Goal: Task Accomplishment & Management: Complete application form

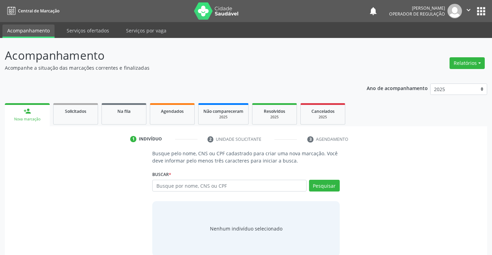
click at [187, 191] on input "text" at bounding box center [229, 186] width 154 height 12
type input "700100999516810"
click at [317, 182] on button "Pesquisar" at bounding box center [324, 186] width 31 height 12
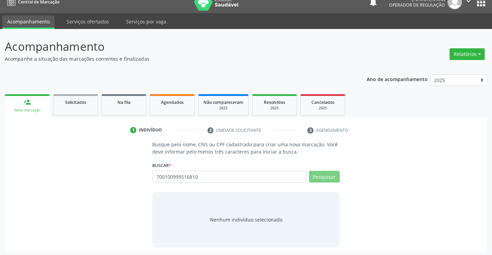
scroll to position [11, 0]
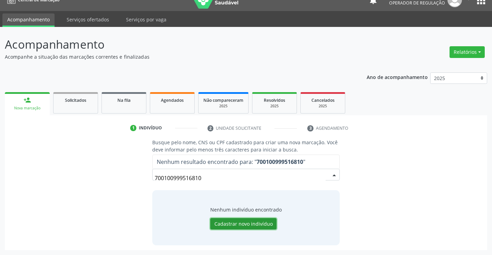
click at [253, 224] on button "Cadastrar novo indivíduo" at bounding box center [243, 224] width 66 height 12
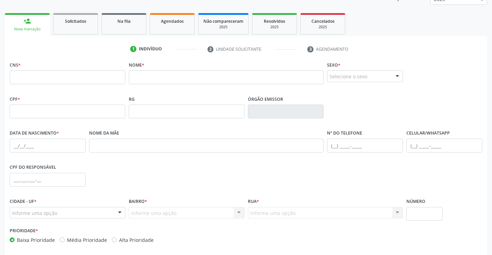
scroll to position [119, 0]
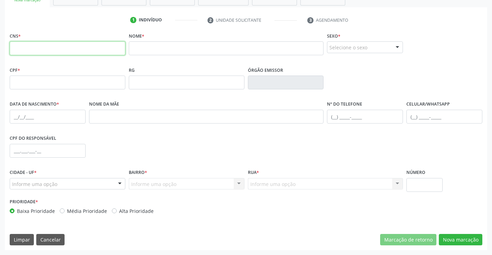
click at [55, 44] on input "text" at bounding box center [68, 48] width 116 height 14
click at [51, 51] on input "text" at bounding box center [68, 48] width 116 height 14
type input "700 1009 9951 6810"
click at [181, 50] on input "text" at bounding box center [226, 48] width 195 height 14
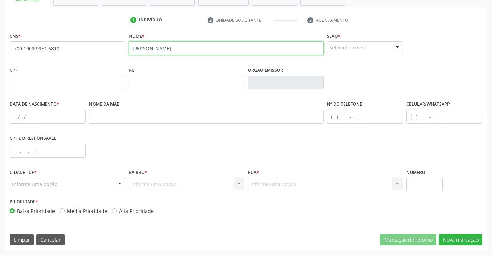
type input "MARIA DALVA SILVA BATISTA"
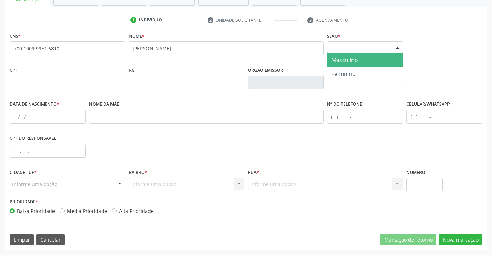
click at [398, 49] on div at bounding box center [397, 48] width 10 height 12
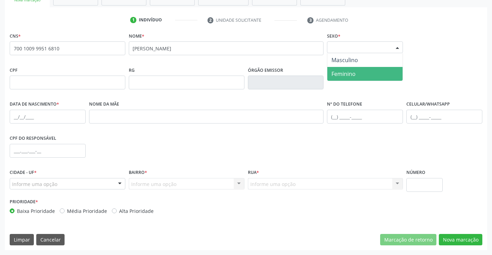
click at [355, 75] on span "Feminino" at bounding box center [344, 74] width 24 height 8
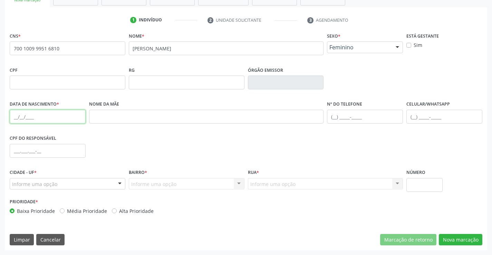
click at [38, 112] on input "text" at bounding box center [48, 117] width 76 height 14
type input "10/03/1982"
click at [116, 182] on div at bounding box center [120, 185] width 10 height 12
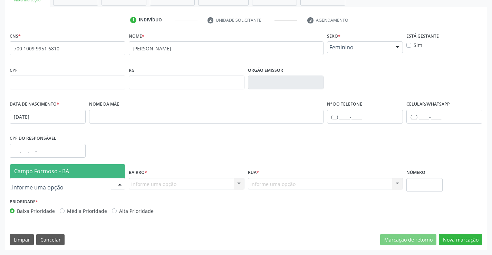
click at [105, 169] on span "Campo Formoso - BA" at bounding box center [67, 171] width 115 height 14
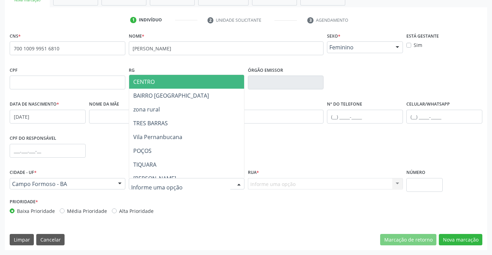
click at [237, 184] on div at bounding box center [239, 185] width 10 height 12
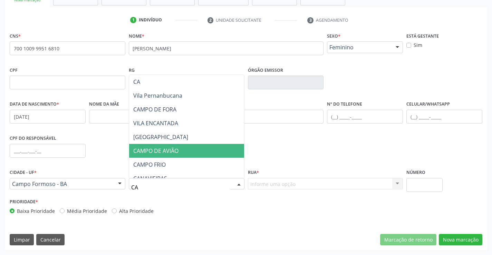
type input "CAR"
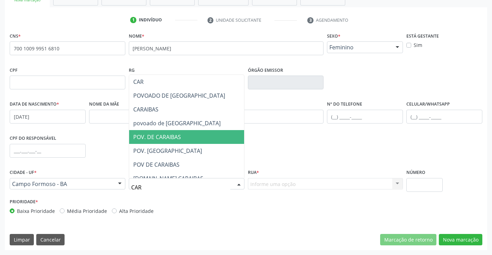
click at [197, 137] on span "POV. DE CARAIBAS" at bounding box center [186, 137] width 115 height 14
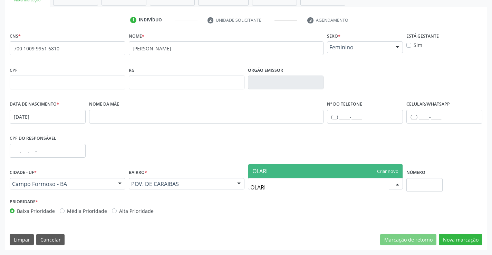
type input "OLARIA"
click at [286, 173] on span "OLARIA" at bounding box center [325, 171] width 155 height 14
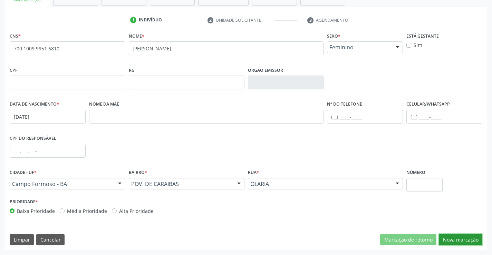
click at [464, 239] on button "Nova marcação" at bounding box center [461, 240] width 44 height 12
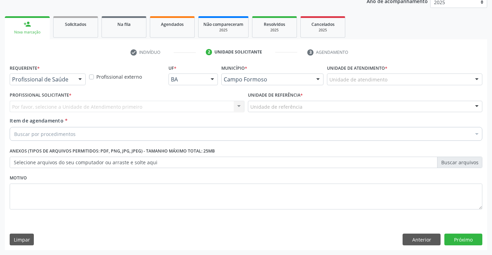
scroll to position [87, 0]
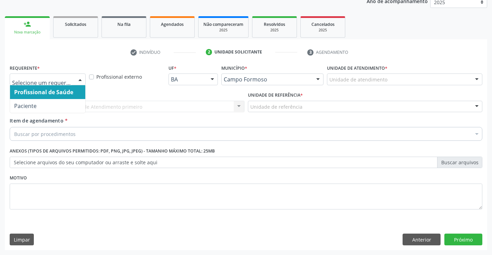
click at [78, 76] on div at bounding box center [80, 80] width 10 height 12
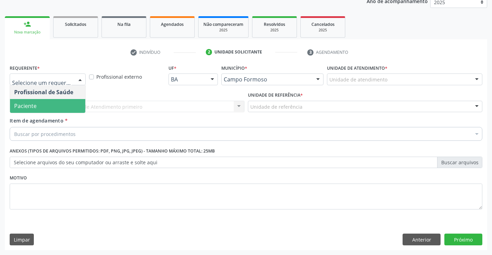
click at [49, 109] on span "Paciente" at bounding box center [47, 106] width 75 height 14
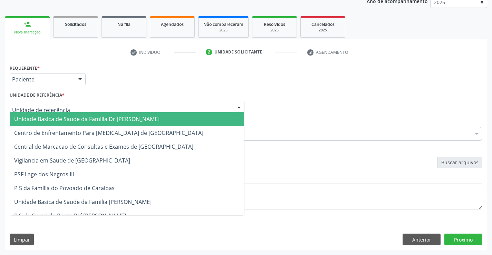
click at [65, 108] on div at bounding box center [127, 107] width 235 height 12
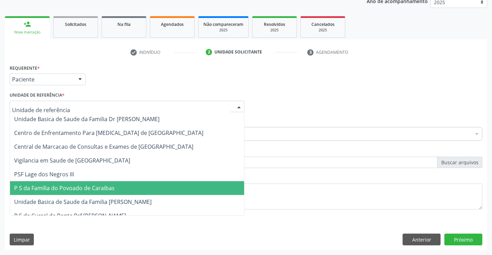
click at [87, 188] on span "P S da Familia do Povoado de Caraibas" at bounding box center [64, 188] width 101 height 8
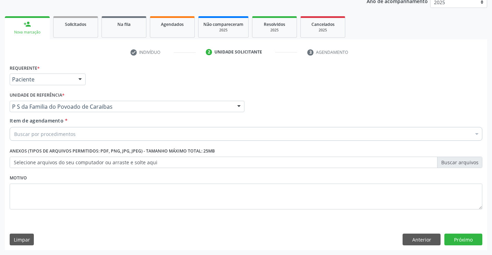
click at [81, 134] on div "Buscar por procedimentos" at bounding box center [246, 134] width 473 height 14
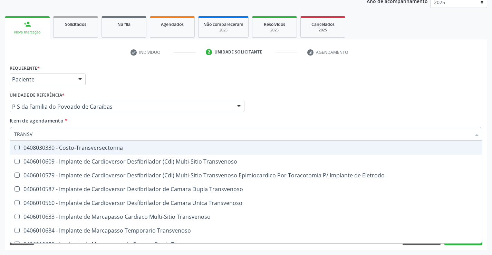
type input "TRANSVA"
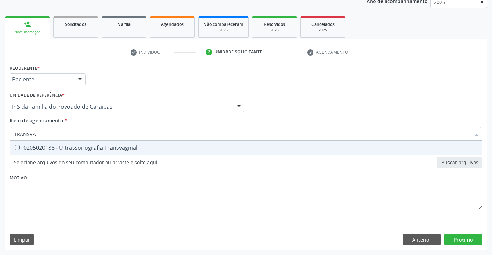
click at [126, 149] on div "0205020186 - Ultrassonografia Transvaginal" at bounding box center [246, 148] width 464 height 6
checkbox Transvaginal "true"
click at [135, 176] on div "Requerente * Paciente Profissional de Saúde Paciente Nenhum resultado encontrad…" at bounding box center [246, 141] width 473 height 157
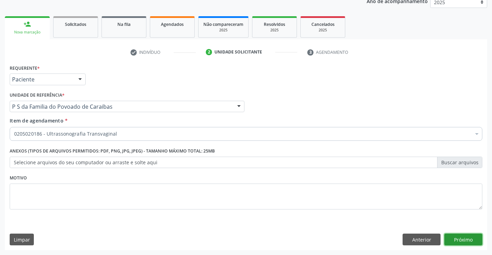
click at [459, 238] on button "Próximo" at bounding box center [464, 240] width 38 height 12
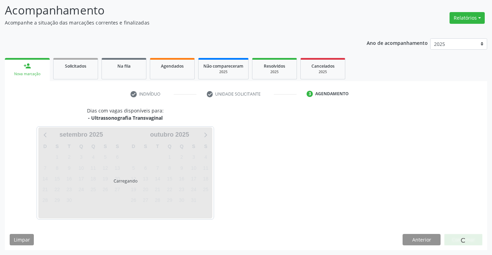
scroll to position [45, 0]
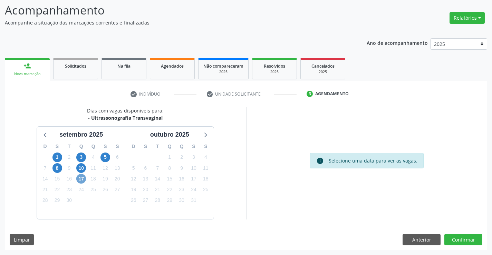
click at [80, 178] on span "17" at bounding box center [81, 179] width 10 height 10
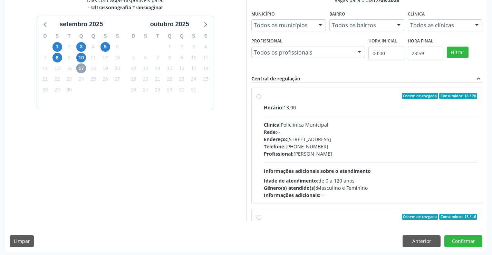
scroll to position [158, 0]
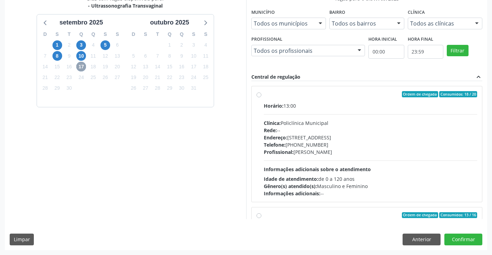
click at [83, 66] on span "17" at bounding box center [81, 67] width 10 height 10
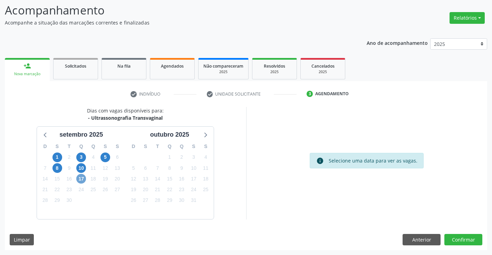
scroll to position [45, 0]
click at [465, 240] on button "Confirmar" at bounding box center [464, 240] width 38 height 12
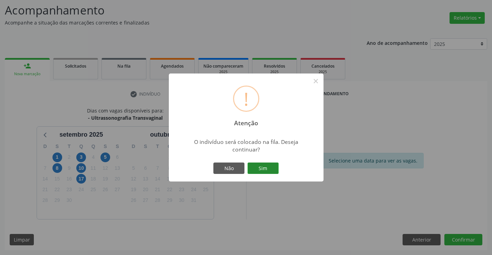
click at [265, 169] on button "Sim" at bounding box center [263, 169] width 31 height 12
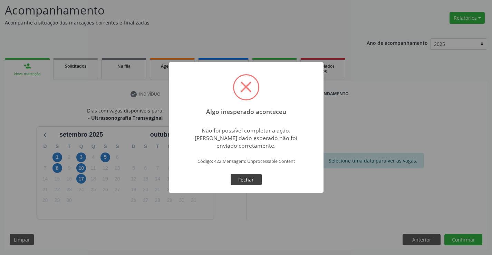
click at [251, 179] on button "Fechar" at bounding box center [246, 180] width 31 height 12
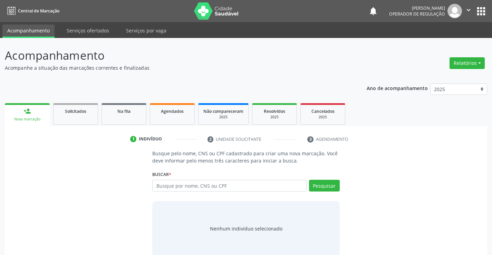
click at [483, 11] on button "apps" at bounding box center [481, 11] width 12 height 12
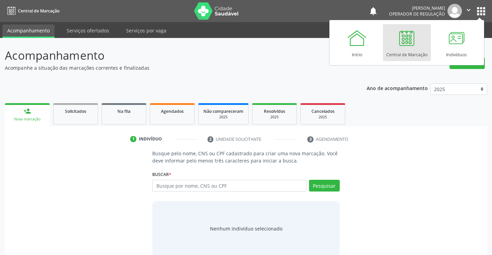
click at [438, 154] on div "Busque pelo nome, CNS ou CPF cadastrado para criar uma nova marcação. Você deve…" at bounding box center [246, 203] width 473 height 106
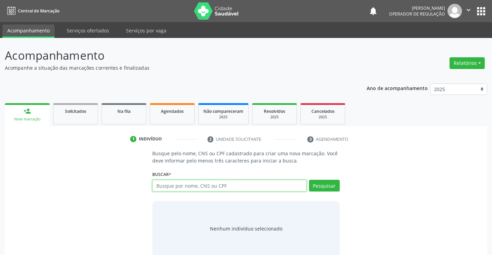
click at [193, 186] on input "text" at bounding box center [229, 186] width 154 height 12
type input "708600081546984"
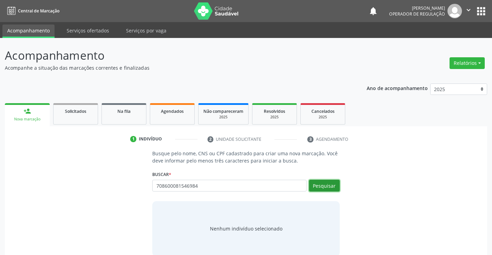
click at [321, 185] on button "Pesquisar" at bounding box center [324, 186] width 31 height 12
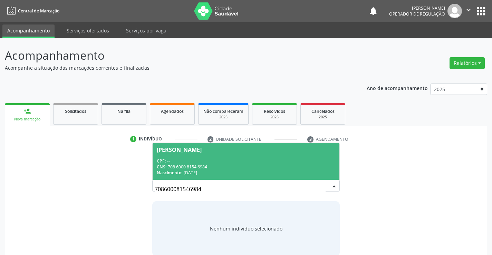
click at [282, 160] on div "CPF: --" at bounding box center [246, 161] width 178 height 6
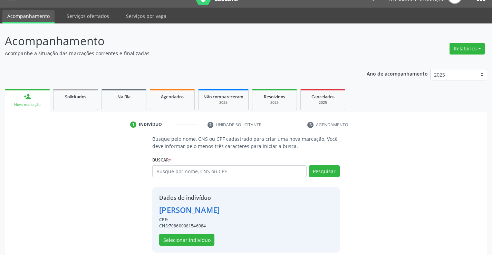
scroll to position [22, 0]
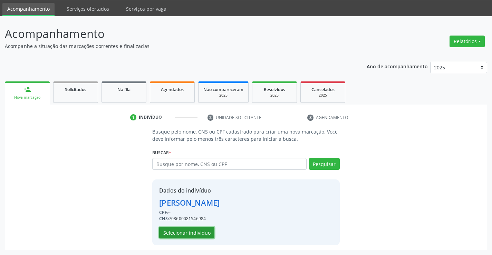
click at [191, 232] on button "Selecionar indivíduo" at bounding box center [186, 233] width 55 height 12
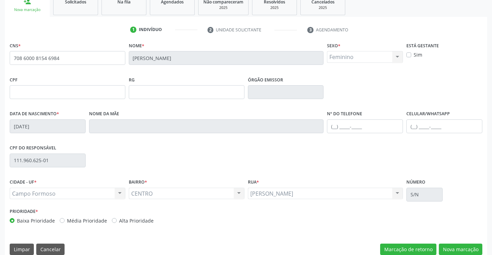
scroll to position [119, 0]
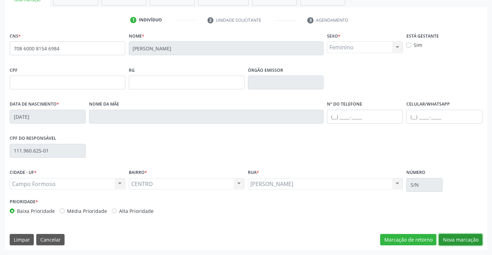
click at [462, 240] on button "Nova marcação" at bounding box center [461, 240] width 44 height 12
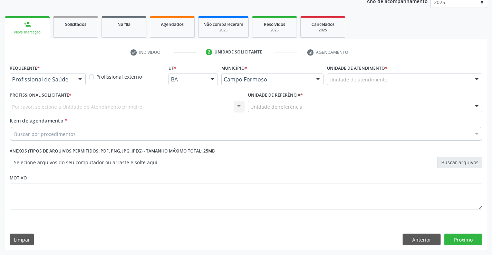
drag, startPoint x: 80, startPoint y: 79, endPoint x: 65, endPoint y: 91, distance: 19.5
click at [80, 79] on div at bounding box center [80, 80] width 10 height 12
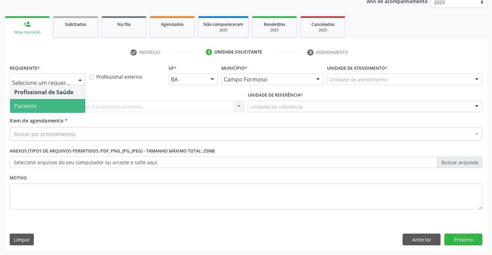
click at [52, 103] on span "Paciente" at bounding box center [47, 106] width 75 height 14
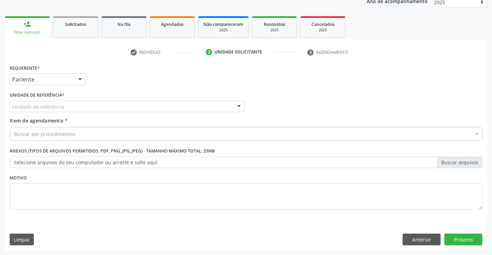
click at [59, 121] on span "Item de agendamento" at bounding box center [37, 120] width 54 height 7
click at [14, 127] on input "Item de agendamento *" at bounding box center [14, 134] width 0 height 14
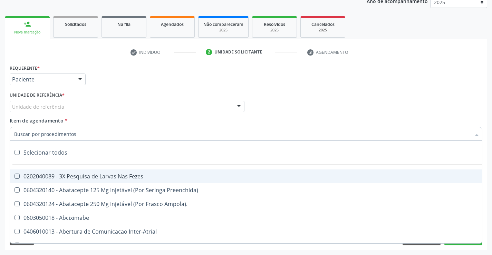
click at [73, 105] on div "Unidade de referência" at bounding box center [127, 107] width 235 height 12
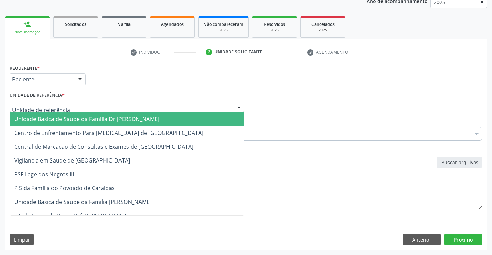
click at [75, 123] on span "Unidade Basica de Saude da Familia Dr [PERSON_NAME]" at bounding box center [86, 119] width 145 height 8
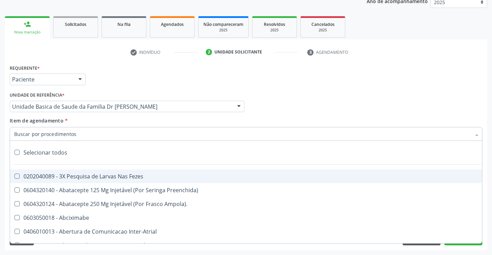
click at [77, 138] on div at bounding box center [246, 134] width 473 height 14
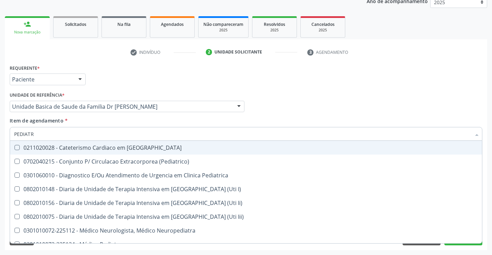
type input "PEDIATRA"
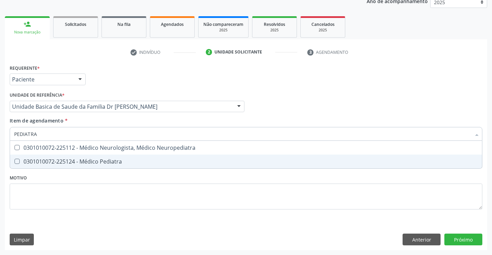
click at [93, 163] on div "0301010072-225124 - Médico Pediatra" at bounding box center [246, 162] width 464 height 6
checkbox Pediatra "true"
click at [95, 181] on div "Requerente * Paciente Profissional de Saúde Paciente Nenhum resultado encontrad…" at bounding box center [246, 141] width 473 height 157
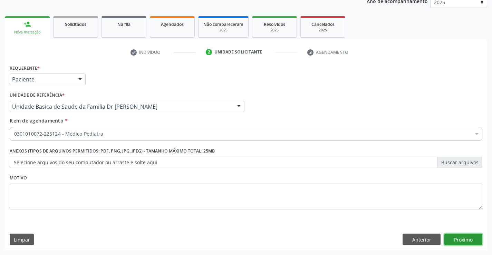
click at [460, 239] on button "Próximo" at bounding box center [464, 240] width 38 height 12
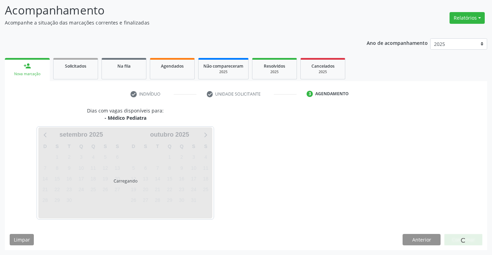
scroll to position [45, 0]
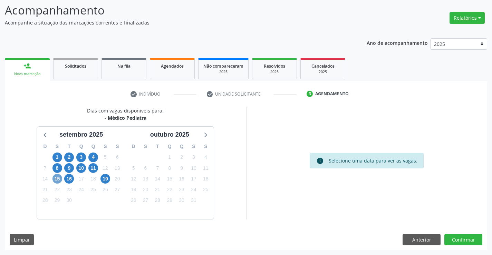
click at [56, 178] on span "15" at bounding box center [58, 179] width 10 height 10
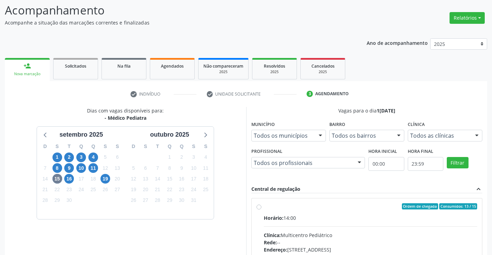
click at [264, 207] on label "Ordem de chegada Consumidos: 13 / 15 Horário: 14:00 Clínica: Multicentro Pediát…" at bounding box center [371, 256] width 214 height 106
click at [258, 207] on input "Ordem de chegada Consumidos: 13 / 15 Horário: 14:00 Clínica: Multicentro Pediát…" at bounding box center [259, 206] width 5 height 6
radio input "true"
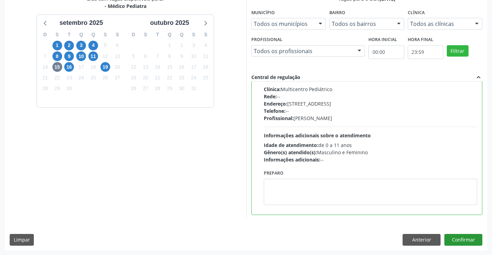
scroll to position [158, 0]
click at [463, 240] on button "Confirmar" at bounding box center [464, 240] width 38 height 12
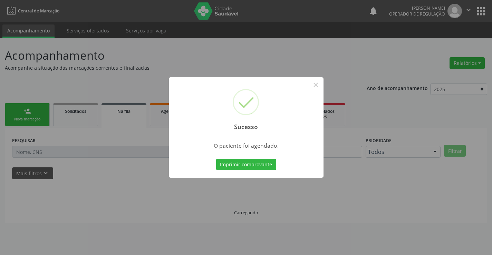
scroll to position [0, 0]
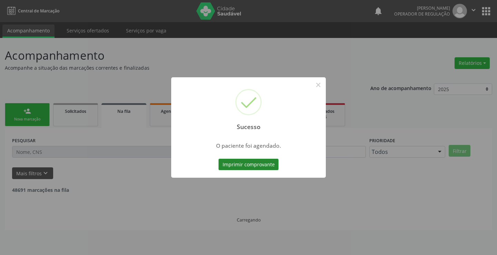
click at [264, 163] on button "Imprimir comprovante" at bounding box center [249, 165] width 60 height 12
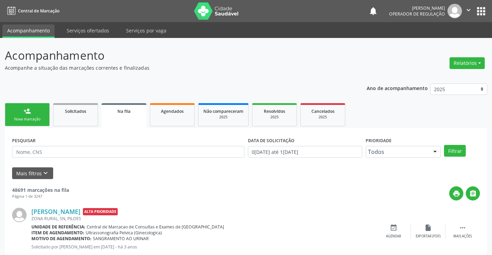
click at [40, 120] on div "Nova marcação" at bounding box center [27, 119] width 35 height 5
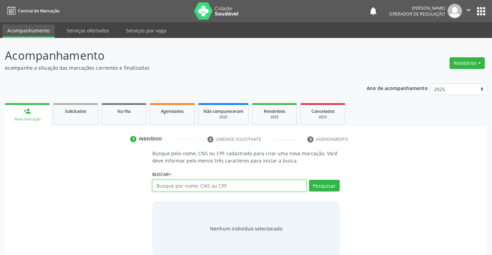
click at [166, 187] on input "text" at bounding box center [229, 186] width 154 height 12
type input "705002492160659"
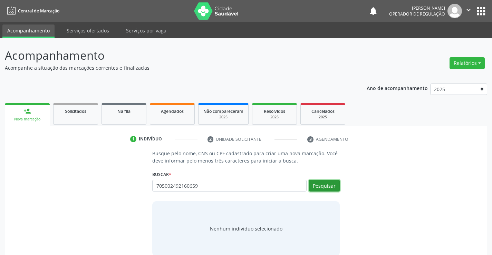
click at [332, 187] on button "Pesquisar" at bounding box center [324, 186] width 31 height 12
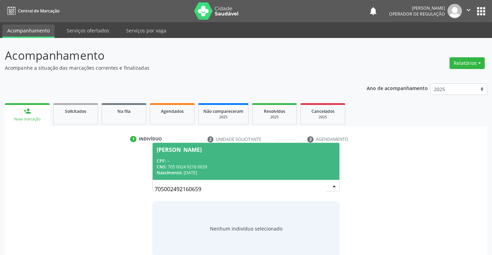
click at [258, 168] on div "CNS: 705 0024 9216 0659" at bounding box center [246, 167] width 178 height 6
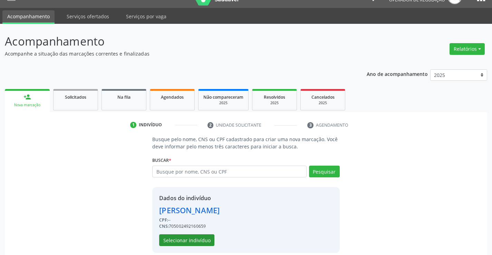
scroll to position [22, 0]
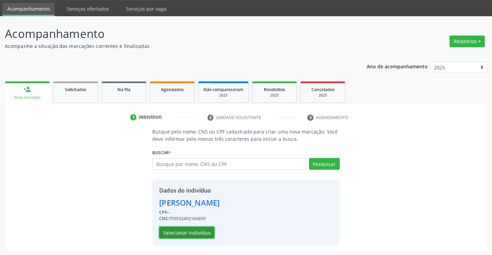
click at [185, 229] on button "Selecionar indivíduo" at bounding box center [186, 233] width 55 height 12
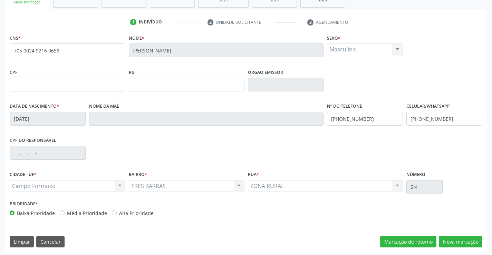
scroll to position [119, 0]
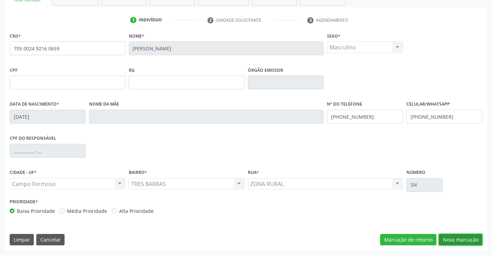
click at [459, 237] on button "Nova marcação" at bounding box center [461, 240] width 44 height 12
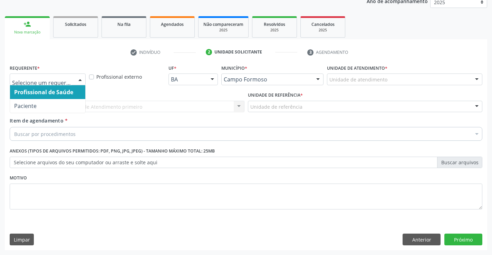
drag, startPoint x: 76, startPoint y: 78, endPoint x: 55, endPoint y: 98, distance: 29.3
click at [75, 79] on div at bounding box center [80, 80] width 10 height 12
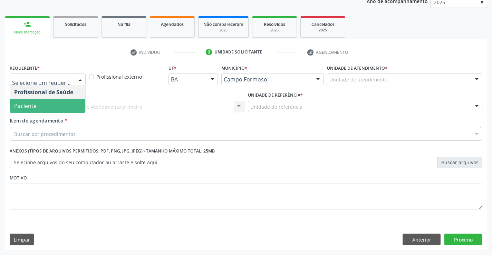
click at [53, 112] on span "Paciente" at bounding box center [47, 106] width 75 height 14
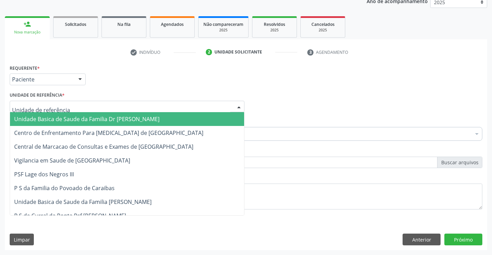
click at [73, 109] on div at bounding box center [127, 107] width 235 height 12
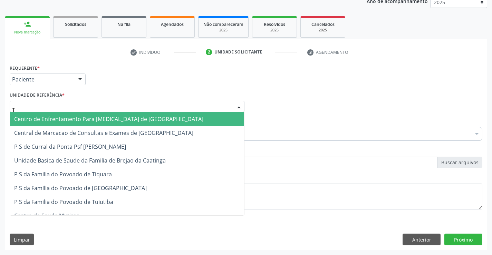
type input "TI"
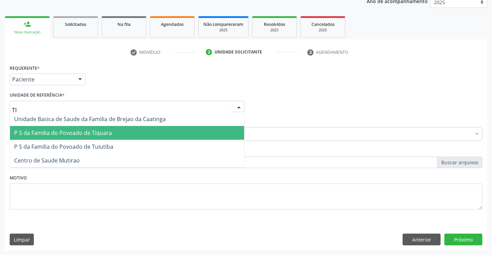
click at [76, 132] on span "P S da Familia do Povoado de Tiquara" at bounding box center [63, 133] width 98 height 8
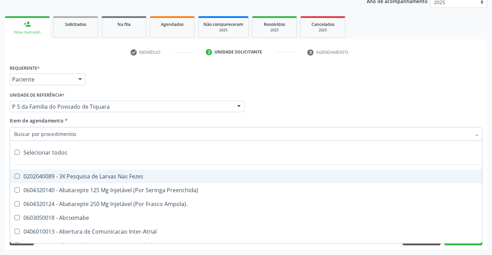
click at [77, 135] on div at bounding box center [246, 134] width 473 height 14
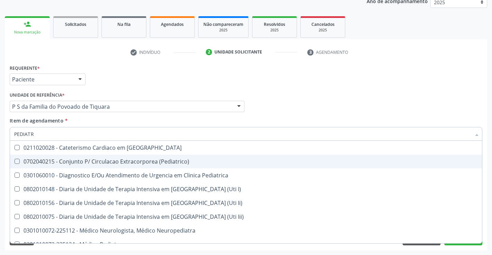
type input "PEDIATRA"
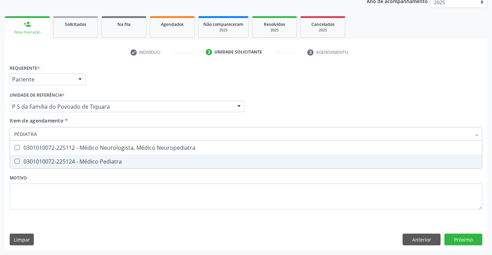
click at [77, 157] on span "0301010072-225124 - Médico Pediatra" at bounding box center [246, 162] width 472 height 14
checkbox Pediatra "true"
click at [97, 176] on div "Requerente * Paciente Profissional de Saúde Paciente Nenhum resultado encontrad…" at bounding box center [246, 141] width 473 height 157
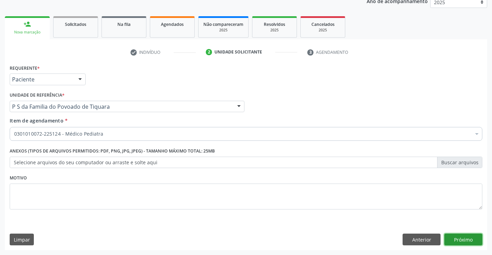
click at [471, 239] on button "Próximo" at bounding box center [464, 240] width 38 height 12
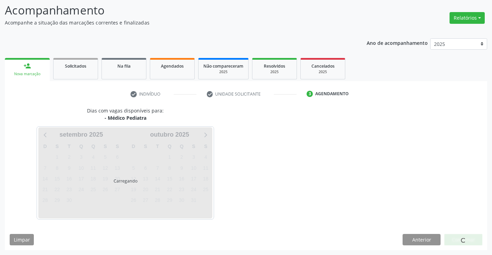
scroll to position [45, 0]
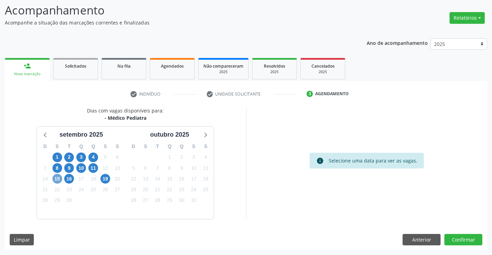
click at [58, 179] on span "15" at bounding box center [58, 179] width 10 height 10
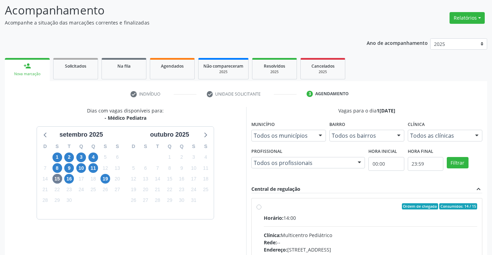
click at [264, 207] on label "Ordem de chegada Consumidos: 14 / 15 Horário: 14:00 Clínica: Multicentro Pediát…" at bounding box center [371, 256] width 214 height 106
click at [259, 207] on input "Ordem de chegada Consumidos: 14 / 15 Horário: 14:00 Clínica: Multicentro Pediát…" at bounding box center [259, 206] width 5 height 6
radio input "true"
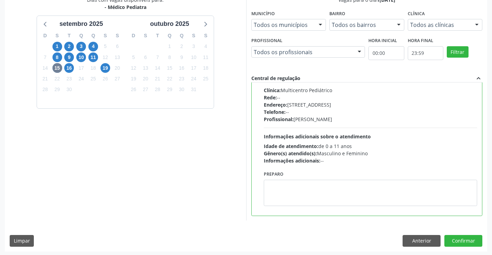
scroll to position [158, 0]
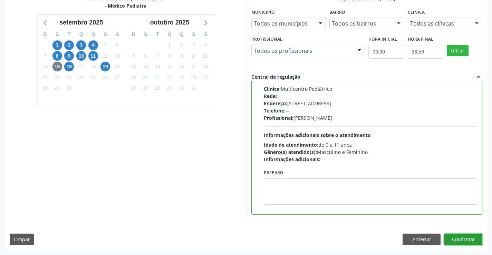
click at [463, 238] on button "Confirmar" at bounding box center [464, 240] width 38 height 12
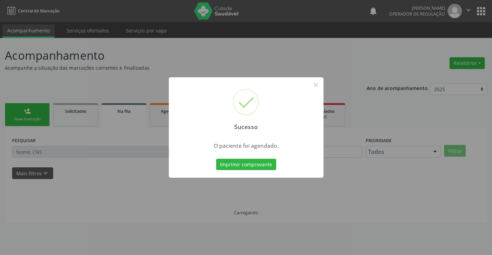
scroll to position [0, 0]
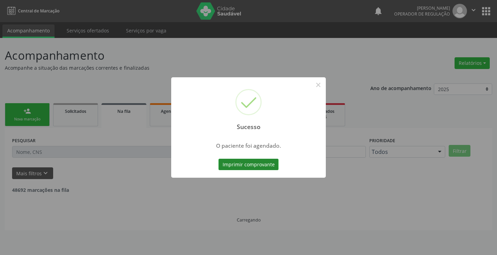
click at [268, 162] on button "Imprimir comprovante" at bounding box center [249, 165] width 60 height 12
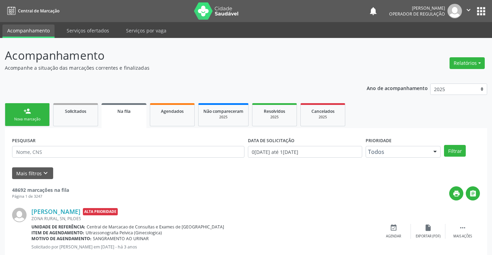
click at [43, 118] on div "Nova marcação" at bounding box center [27, 119] width 35 height 5
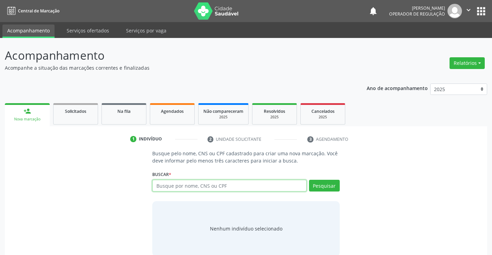
click at [234, 185] on input "text" at bounding box center [229, 186] width 154 height 12
click at [203, 184] on input "text" at bounding box center [229, 186] width 154 height 12
click at [184, 186] on input "text" at bounding box center [229, 186] width 154 height 12
type input "706704269477420"
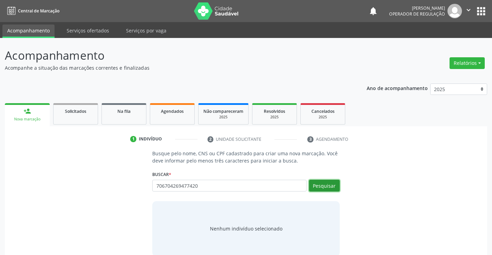
click at [327, 184] on button "Pesquisar" at bounding box center [324, 186] width 31 height 12
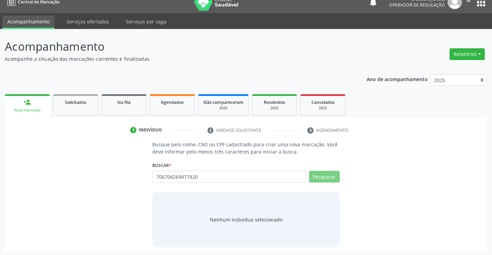
scroll to position [11, 0]
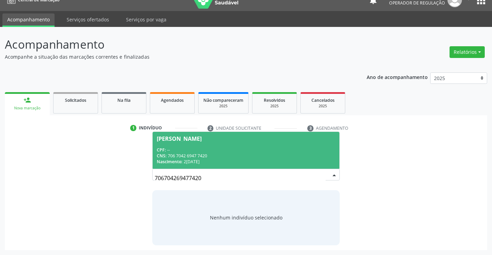
click at [247, 151] on div "CPF: --" at bounding box center [246, 150] width 178 height 6
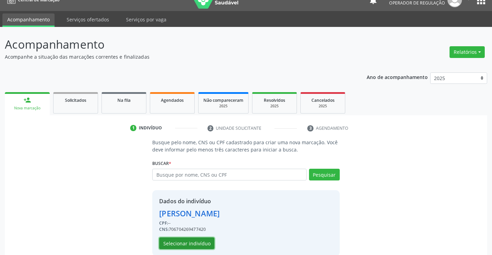
click at [196, 243] on button "Selecionar indivíduo" at bounding box center [186, 244] width 55 height 12
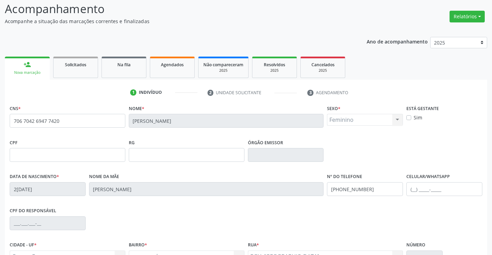
scroll to position [115, 0]
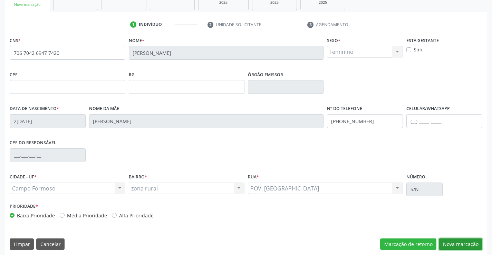
click at [466, 244] on button "Nova marcação" at bounding box center [461, 245] width 44 height 12
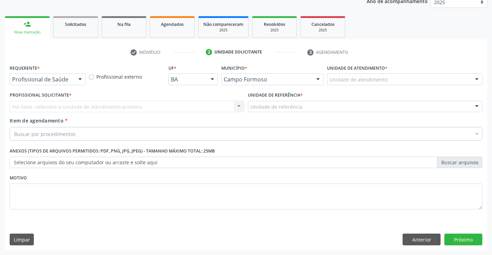
scroll to position [87, 0]
click at [417, 240] on button "Anterior" at bounding box center [422, 240] width 38 height 12
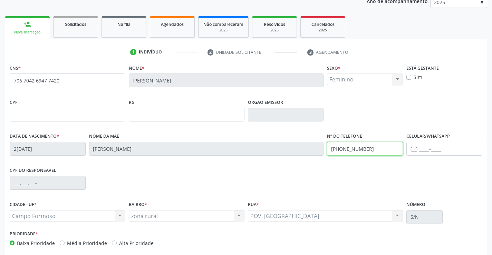
click at [368, 147] on input "[PHONE_NUMBER]" at bounding box center [365, 149] width 76 height 14
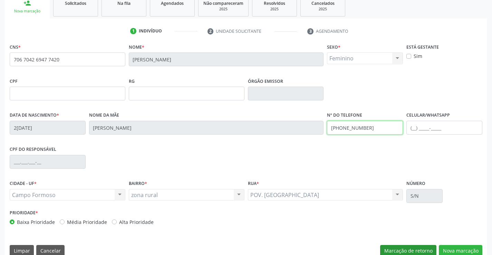
scroll to position [119, 0]
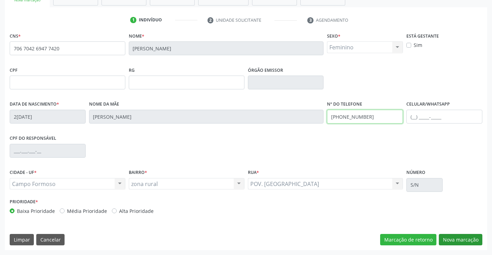
type input "[PHONE_NUMBER]"
click at [454, 238] on button "Nova marcação" at bounding box center [461, 240] width 44 height 12
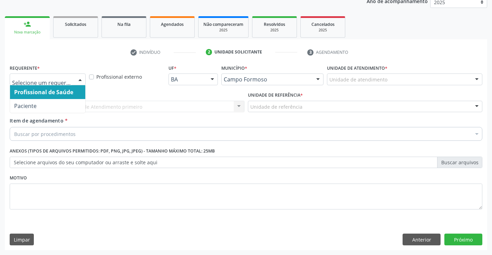
click at [81, 78] on div at bounding box center [80, 80] width 10 height 12
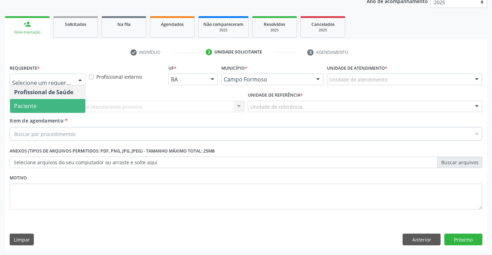
click at [72, 111] on span "Paciente" at bounding box center [47, 106] width 75 height 14
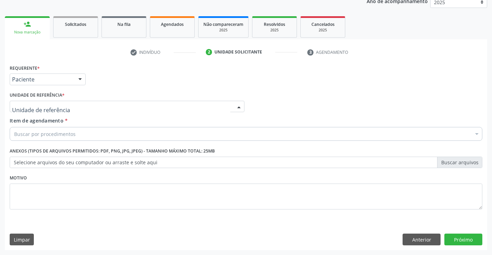
click at [73, 106] on div at bounding box center [127, 107] width 235 height 12
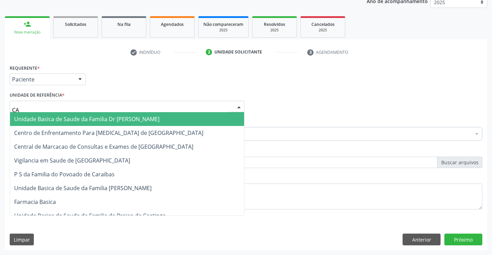
type input "CAR"
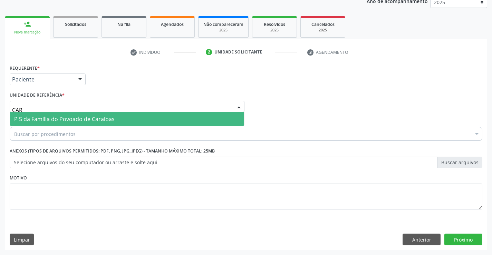
click at [75, 117] on span "P S da Familia do Povoado de Caraibas" at bounding box center [64, 119] width 101 height 8
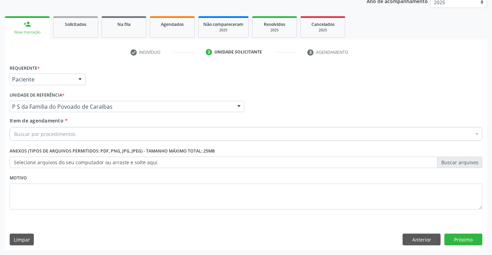
click at [81, 138] on div "Buscar por procedimentos" at bounding box center [246, 134] width 473 height 14
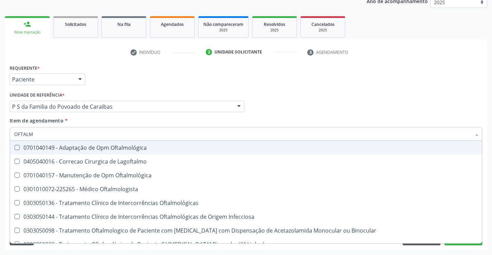
type input "OFTALMO"
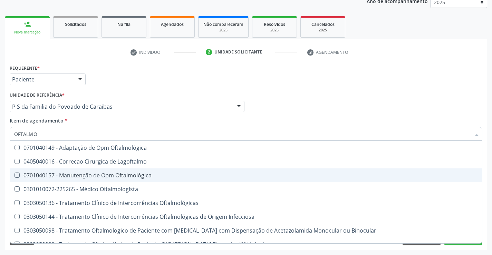
click at [152, 177] on div "0701040157 - Manutenção de Opm Oftalmológica" at bounding box center [246, 176] width 464 height 6
checkbox Oftalmológica "false"
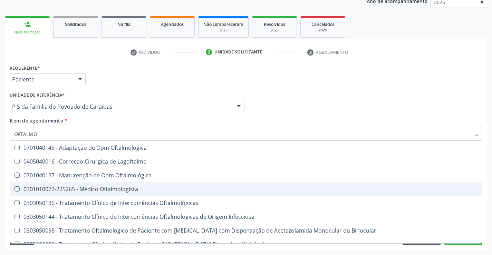
click at [121, 191] on div "0301010072-225265 - Médico Oftalmologista" at bounding box center [246, 190] width 464 height 6
checkbox Oftalmologista "true"
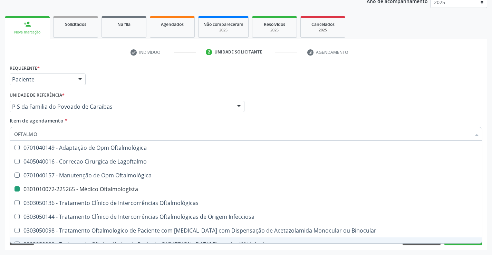
click at [152, 250] on div "Requerente * Paciente Profissional de Saúde Paciente Nenhum resultado encontrad…" at bounding box center [246, 157] width 483 height 188
checkbox Lagoftalmo "true"
checkbox Oftalmologista "false"
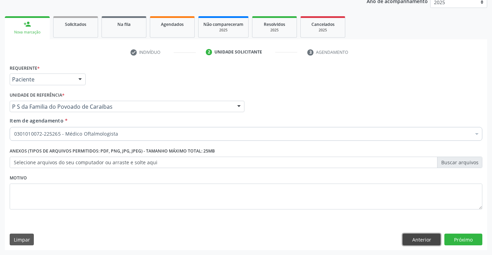
click at [412, 240] on button "Anterior" at bounding box center [422, 240] width 38 height 12
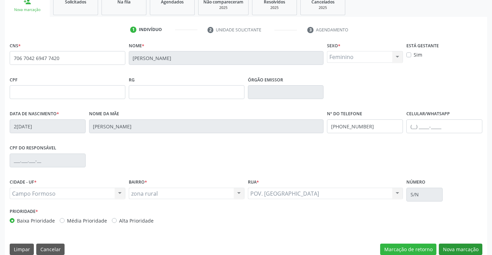
scroll to position [119, 0]
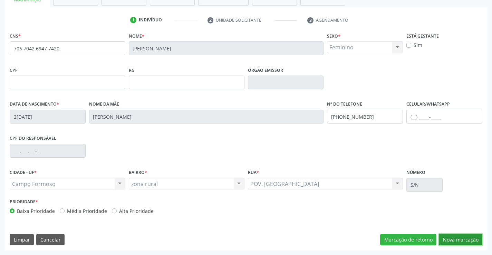
click at [470, 237] on button "Nova marcação" at bounding box center [461, 240] width 44 height 12
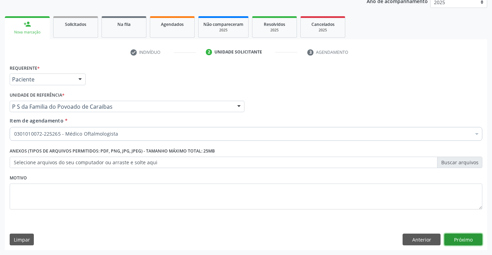
click at [470, 237] on button "Próximo" at bounding box center [464, 240] width 38 height 12
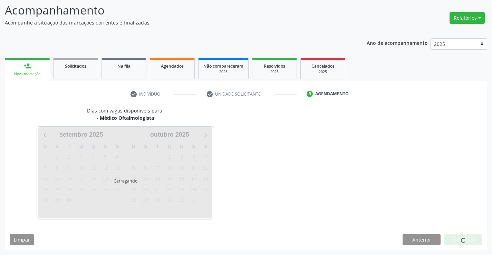
scroll to position [66, 0]
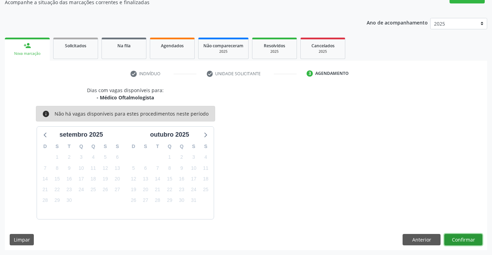
click at [465, 238] on button "Confirmar" at bounding box center [464, 240] width 38 height 12
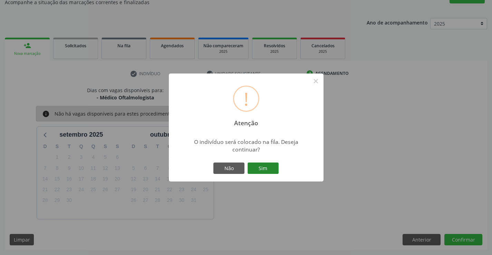
click at [272, 168] on button "Sim" at bounding box center [263, 169] width 31 height 12
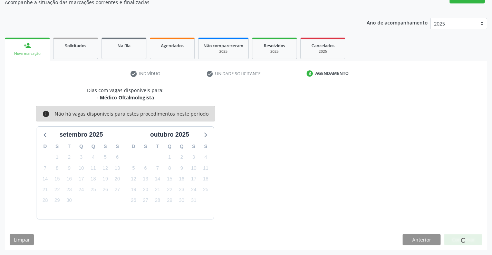
scroll to position [0, 0]
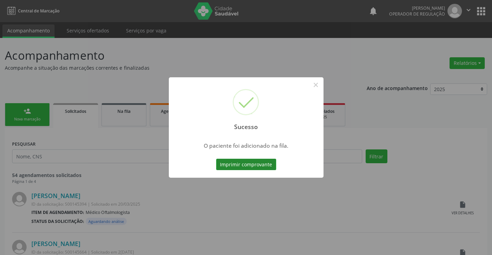
click at [267, 162] on button "Imprimir comprovante" at bounding box center [246, 165] width 60 height 12
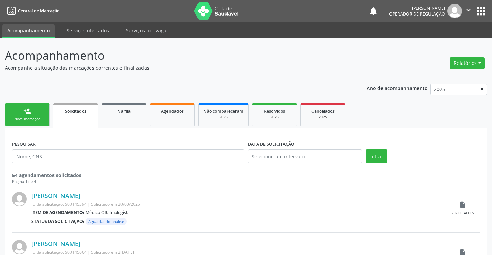
click at [41, 120] on div "Nova marcação" at bounding box center [27, 119] width 35 height 5
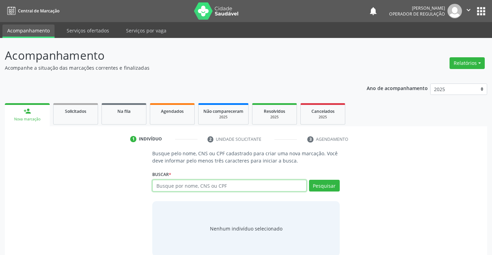
click at [172, 183] on input "text" at bounding box center [229, 186] width 154 height 12
type input "706704269477420"
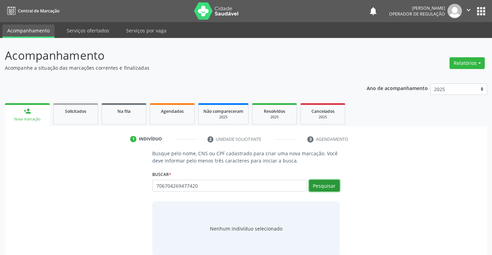
click at [330, 186] on button "Pesquisar" at bounding box center [324, 186] width 31 height 12
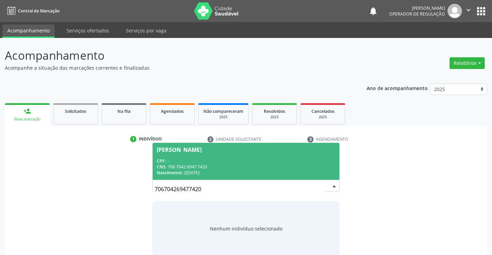
click at [288, 170] on div "Nascimento: [DATE]" at bounding box center [246, 173] width 178 height 6
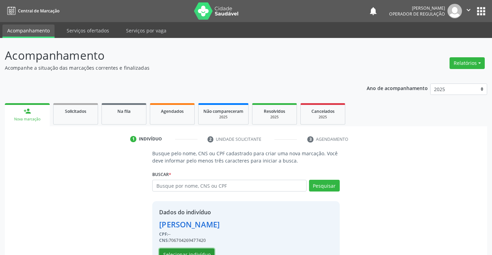
click at [182, 251] on button "Selecionar indivíduo" at bounding box center [186, 255] width 55 height 12
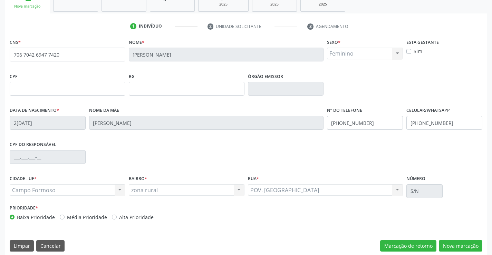
scroll to position [119, 0]
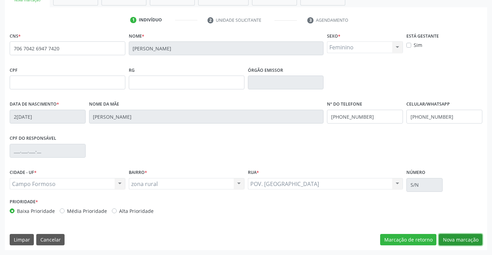
click at [466, 241] on button "Nova marcação" at bounding box center [461, 240] width 44 height 12
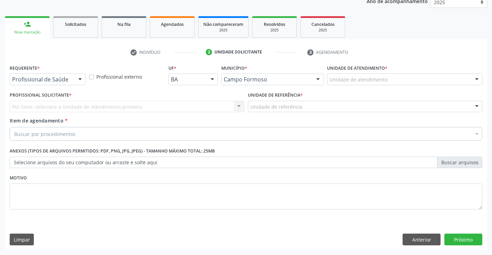
scroll to position [87, 0]
click at [459, 239] on button "Próximo" at bounding box center [464, 240] width 38 height 12
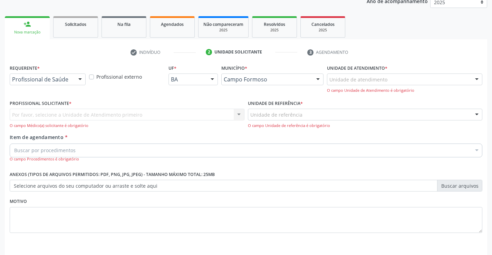
click at [81, 80] on div at bounding box center [80, 80] width 10 height 12
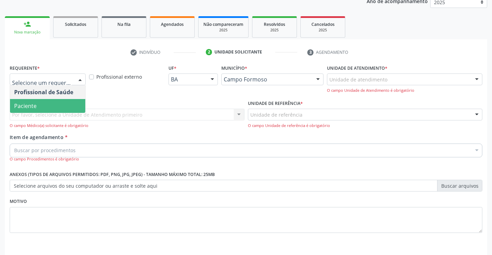
click at [54, 103] on span "Paciente" at bounding box center [47, 106] width 75 height 14
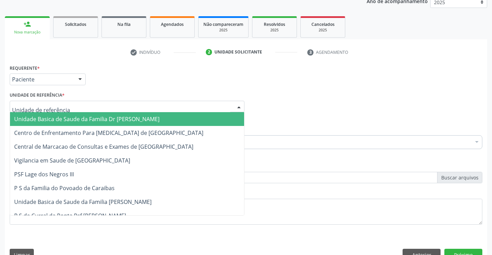
click at [71, 107] on div at bounding box center [127, 107] width 235 height 12
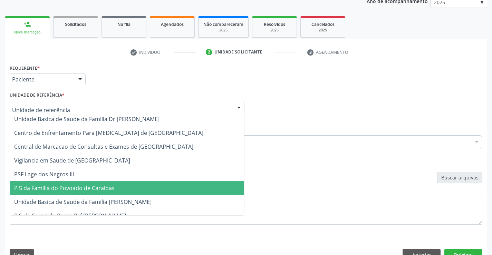
click at [83, 190] on span "P S da Familia do Povoado de Caraibas" at bounding box center [64, 188] width 101 height 8
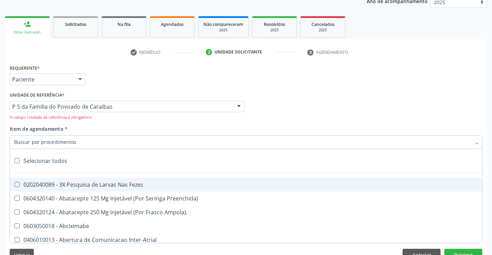
click at [83, 142] on div at bounding box center [246, 142] width 473 height 14
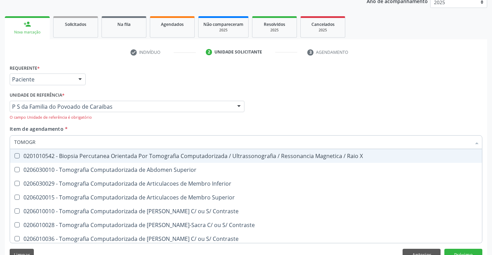
type input "TOMOGRA"
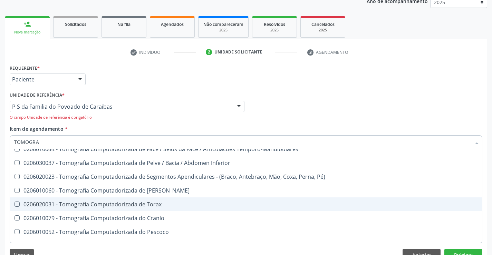
scroll to position [127, 0]
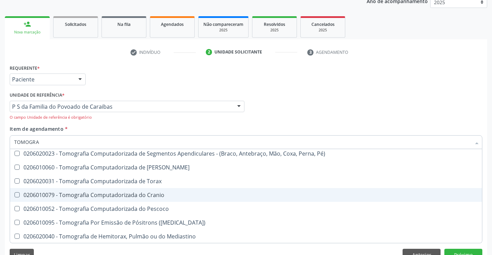
click at [142, 195] on div "0206010079 - Tomografia Computadorizada do Cranio" at bounding box center [246, 195] width 464 height 6
checkbox Cranio "true"
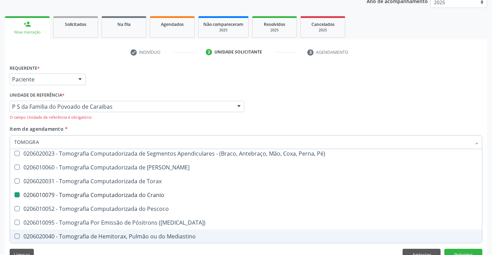
click at [152, 248] on div "Requerente * Paciente Profissional de Saúde Paciente Nenhum resultado encontrad…" at bounding box center [246, 164] width 483 height 203
checkbox Superior "true"
checkbox Cranio "false"
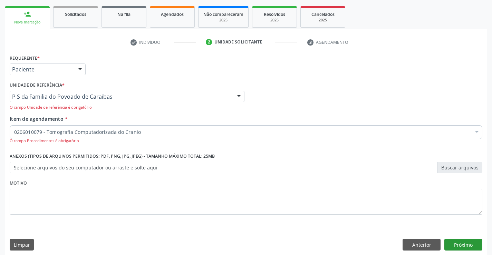
scroll to position [102, 0]
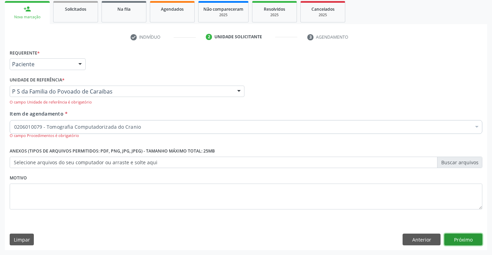
click at [466, 239] on button "Próximo" at bounding box center [464, 240] width 38 height 12
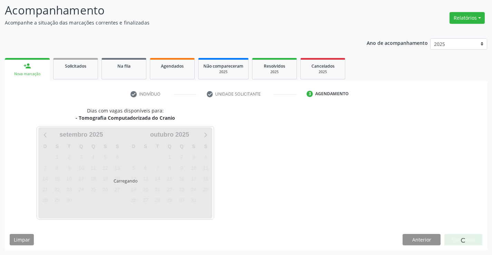
scroll to position [45, 0]
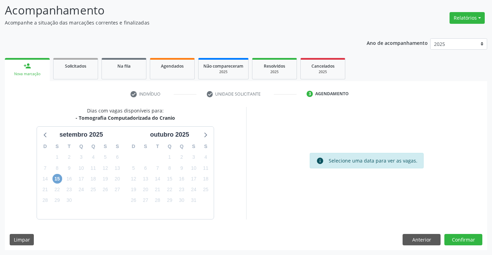
click at [57, 178] on span "15" at bounding box center [58, 179] width 10 height 10
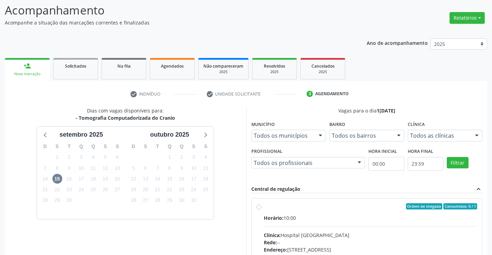
click at [264, 206] on label "Ordem de chegada Consumidos: 0 / 1 Horário: 10:00 Clínica: Hospital [GEOGRAPHIC…" at bounding box center [371, 256] width 214 height 106
click at [259, 206] on input "Ordem de chegada Consumidos: 0 / 1 Horário: 10:00 Clínica: Hospital [GEOGRAPHIC…" at bounding box center [259, 206] width 5 height 6
radio input "true"
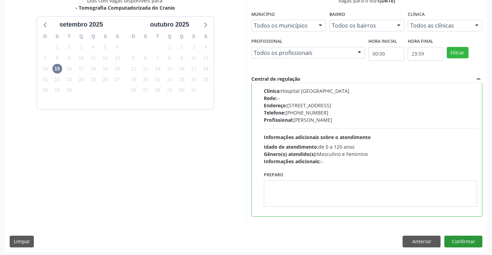
scroll to position [158, 0]
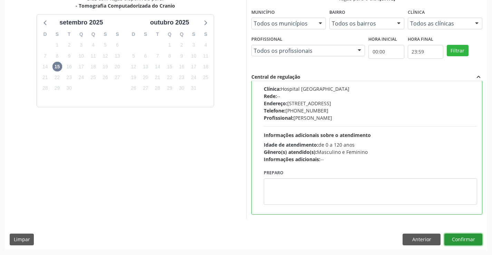
click at [465, 237] on button "Confirmar" at bounding box center [464, 240] width 38 height 12
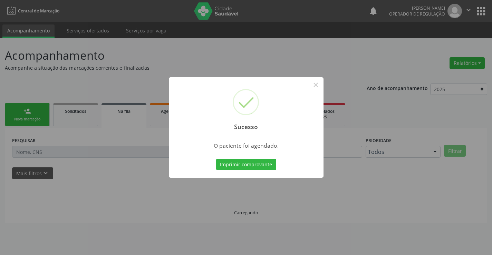
scroll to position [0, 0]
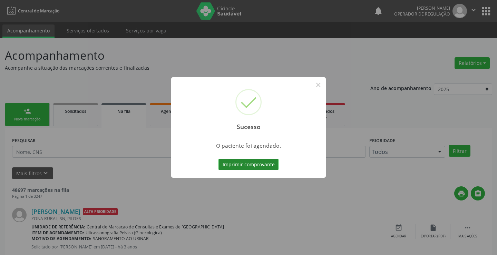
click at [262, 161] on button "Imprimir comprovante" at bounding box center [249, 165] width 60 height 12
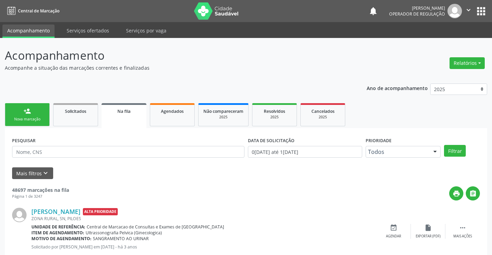
click at [43, 114] on link "person_add Nova marcação" at bounding box center [27, 114] width 45 height 23
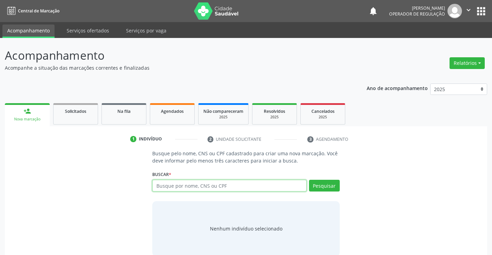
click at [200, 186] on input "text" at bounding box center [229, 186] width 154 height 12
type input "706002866304342"
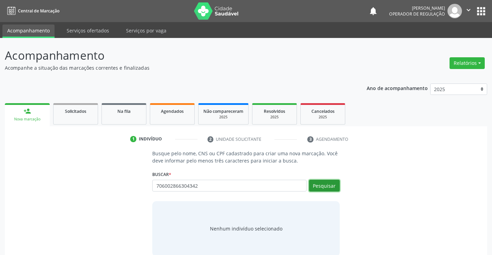
click at [322, 186] on button "Pesquisar" at bounding box center [324, 186] width 31 height 12
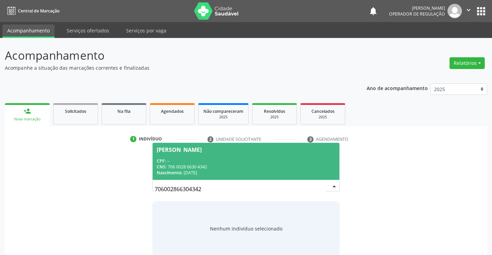
click at [219, 167] on div "CNS: 706 0028 6630 4342" at bounding box center [246, 167] width 178 height 6
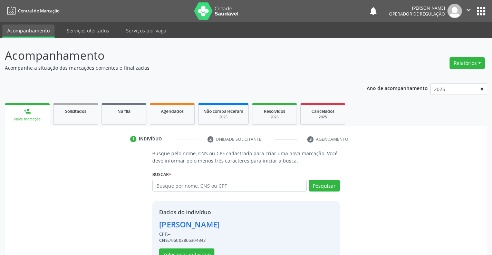
scroll to position [22, 0]
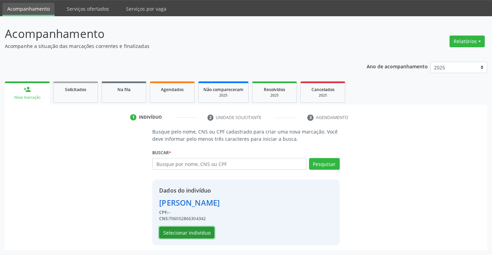
click at [189, 232] on button "Selecionar indivíduo" at bounding box center [186, 233] width 55 height 12
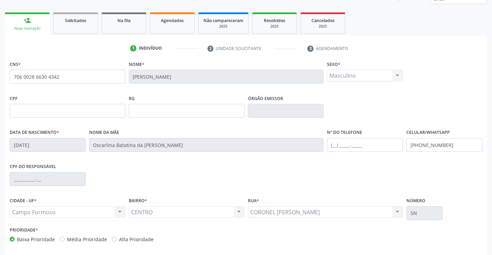
scroll to position [119, 0]
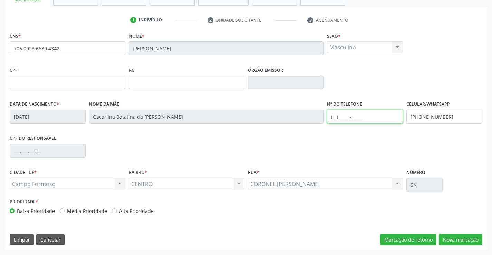
click at [335, 116] on input "text" at bounding box center [365, 117] width 76 height 14
type input "[PHONE_NUMBER]"
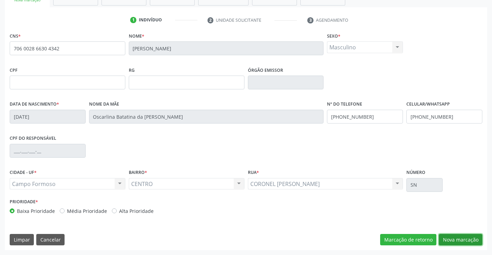
click at [468, 239] on button "Nova marcação" at bounding box center [461, 240] width 44 height 12
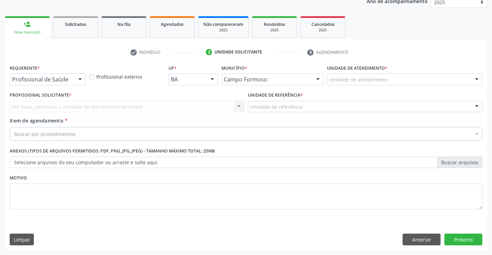
click at [81, 79] on div at bounding box center [80, 80] width 10 height 12
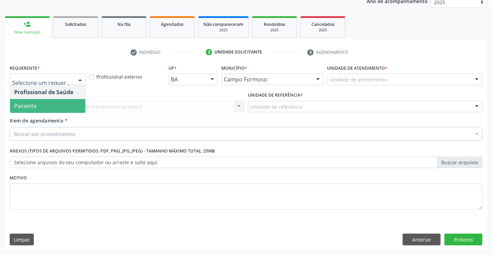
click at [76, 105] on span "Paciente" at bounding box center [47, 106] width 75 height 14
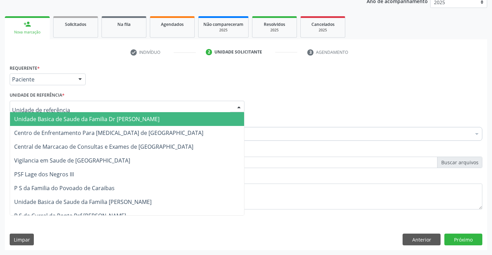
click at [78, 105] on div at bounding box center [127, 107] width 235 height 12
click at [84, 117] on span "Unidade Basica de Saude da Familia Dr [PERSON_NAME]" at bounding box center [86, 119] width 145 height 8
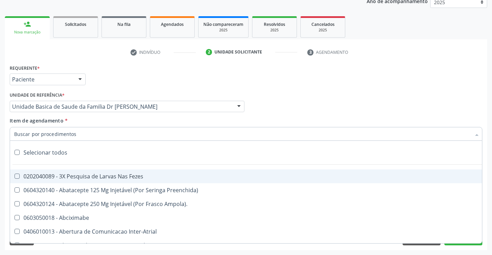
click at [85, 138] on div at bounding box center [246, 134] width 473 height 14
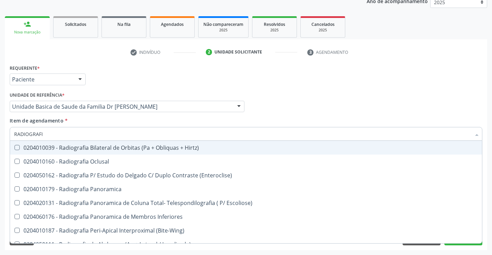
type input "RADIOGRAFIA"
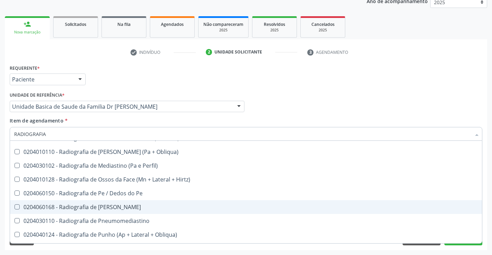
scroll to position [726, 0]
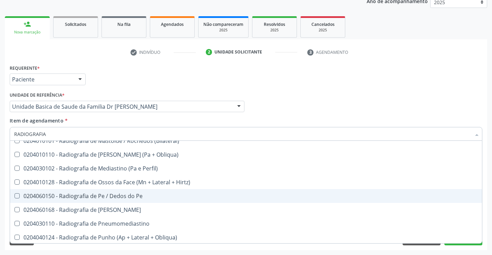
click at [85, 194] on div "0204060150 - Radiografia de Pe / Dedos do Pe" at bounding box center [246, 196] width 464 height 6
checkbox Pe "true"
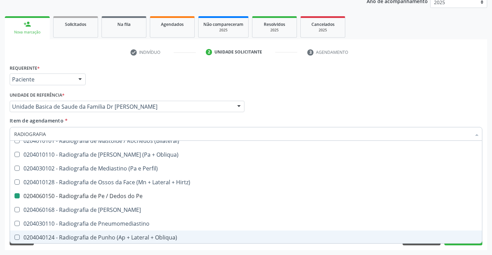
click at [110, 251] on div "Acompanhamento Acompanhe a situação das marcações correntes e finalizadas Relat…" at bounding box center [246, 103] width 492 height 304
checkbox Oclusal "true"
checkbox Pe "false"
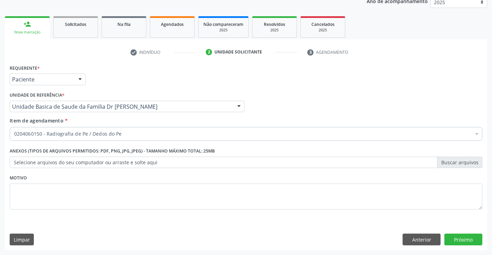
scroll to position [0, 0]
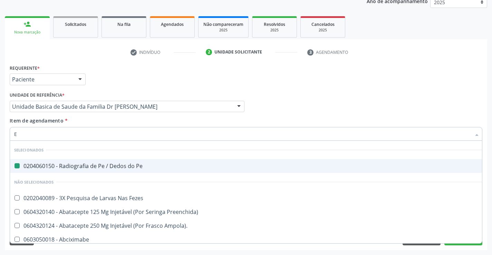
type input "EL"
checkbox Pe "false"
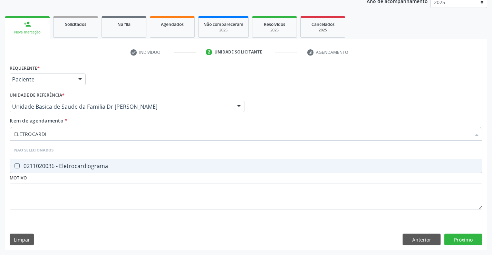
type input "ELETROCARDIO"
click at [115, 169] on div "0211020036 - Eletrocardiograma" at bounding box center [246, 166] width 464 height 6
checkbox Eletrocardiograma "true"
click at [115, 195] on div "Requerente * Paciente Profissional de Saúde Paciente Nenhum resultado encontrad…" at bounding box center [246, 141] width 473 height 157
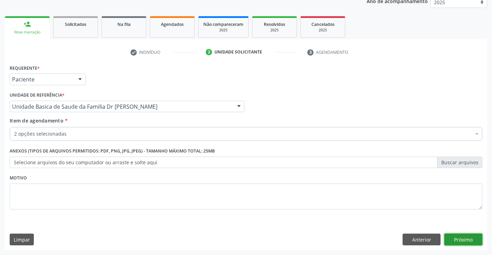
click at [456, 237] on button "Próximo" at bounding box center [464, 240] width 38 height 12
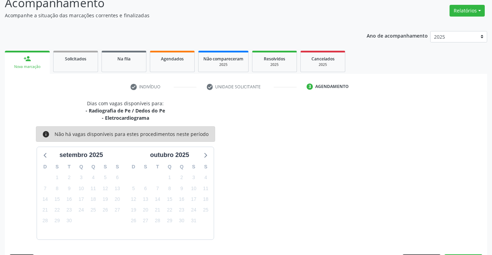
scroll to position [73, 0]
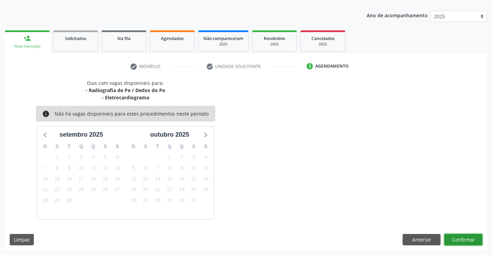
click at [456, 237] on button "Confirmar" at bounding box center [464, 240] width 38 height 12
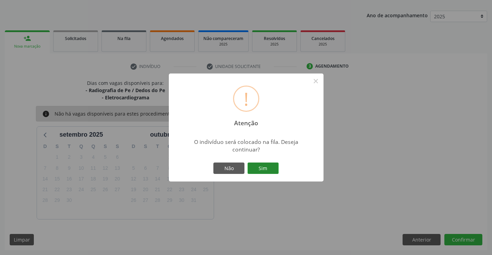
click at [258, 164] on button "Sim" at bounding box center [263, 169] width 31 height 12
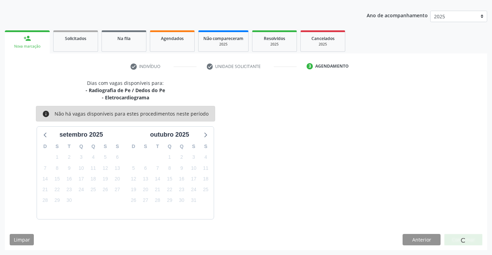
scroll to position [0, 0]
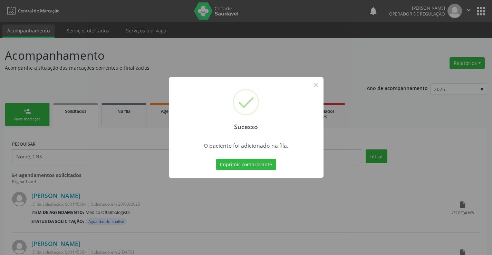
click at [216, 159] on button "Imprimir comprovante" at bounding box center [246, 165] width 60 height 12
